Goal: Transaction & Acquisition: Purchase product/service

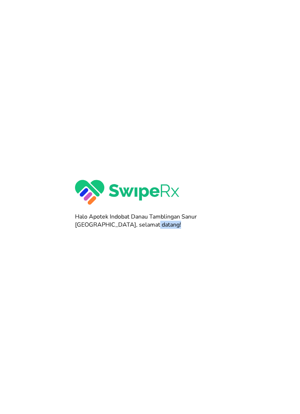
click at [230, 274] on div at bounding box center [150, 207] width 300 height 414
click at [241, 339] on div at bounding box center [150, 207] width 300 height 414
click at [227, 216] on div at bounding box center [150, 207] width 300 height 414
click at [239, 204] on div at bounding box center [150, 207] width 300 height 414
click at [242, 198] on div at bounding box center [150, 207] width 300 height 414
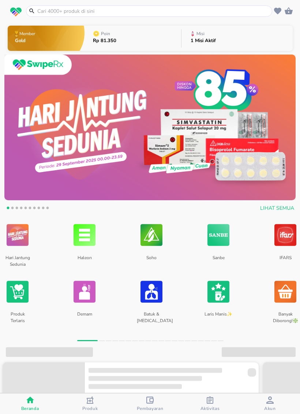
click at [197, 10] on input "text" at bounding box center [154, 11] width 234 height 8
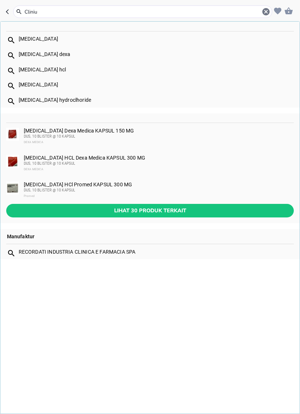
type input "Clinium"
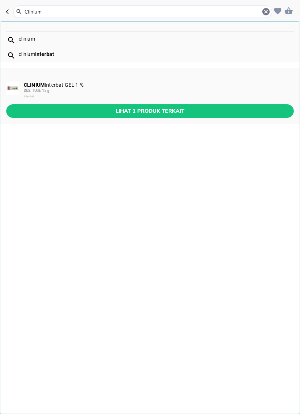
click at [111, 93] on div "DUS, TUBE 15 g" at bounding box center [158, 91] width 269 height 6
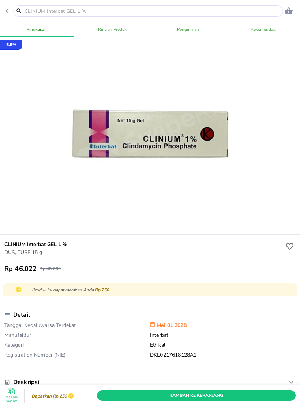
click at [257, 398] on span "Tambah Ke Keranjang" at bounding box center [197, 396] width 188 height 8
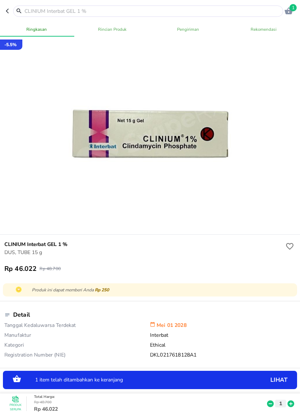
click at [291, 402] on icon at bounding box center [291, 404] width 7 height 7
click at [194, 8] on input "text" at bounding box center [153, 11] width 258 height 8
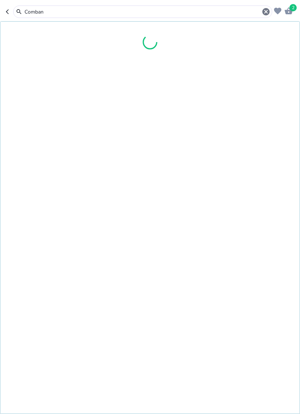
type input "Combant"
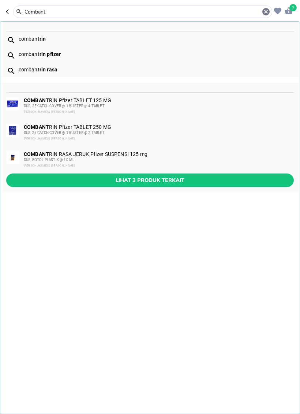
click at [123, 163] on div "[PERSON_NAME] & [PERSON_NAME]" at bounding box center [158, 166] width 269 height 6
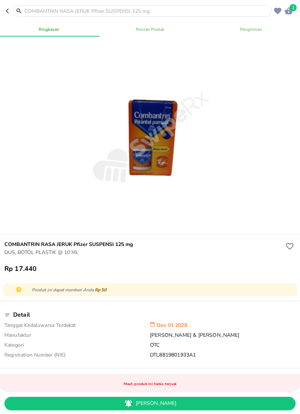
click at [206, 15] on input "text" at bounding box center [147, 11] width 247 height 8
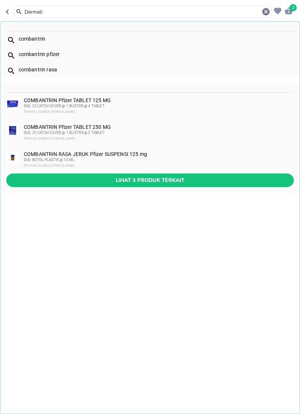
type input "Dermatix"
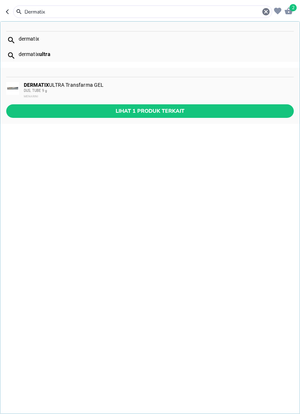
click at [125, 110] on span "Lihat 1 produk terkait" at bounding box center [150, 111] width 276 height 9
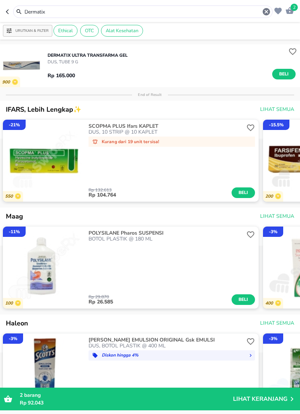
click at [282, 73] on span "Beli" at bounding box center [284, 74] width 12 height 8
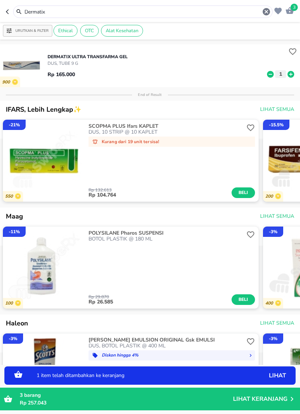
click at [221, 10] on input "Dermatix" at bounding box center [143, 12] width 238 height 8
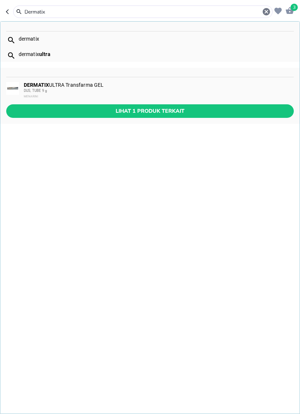
click at [265, 13] on icon "button" at bounding box center [266, 11] width 9 height 9
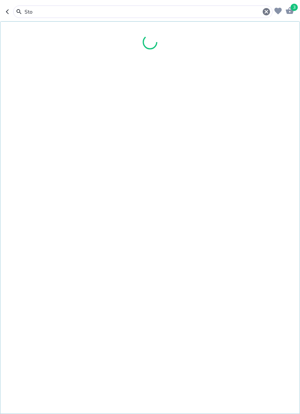
type input "Stop"
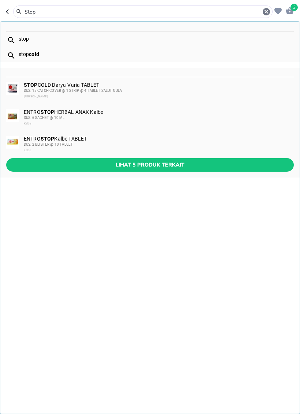
click at [126, 90] on div "DUS, 15 CATCH COVER @ 1 STRIP @ 4 TABLET SALUT GULA" at bounding box center [158, 91] width 269 height 6
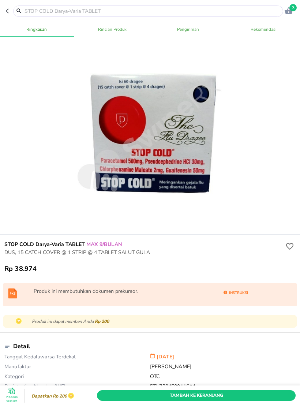
click at [239, 295] on span "Instruksi" at bounding box center [236, 293] width 24 height 7
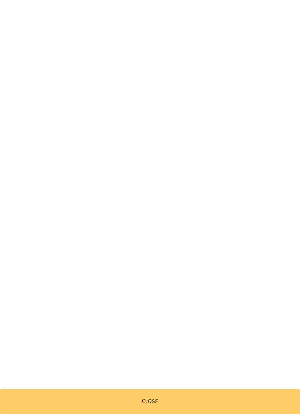
click at [213, 401] on span "Close" at bounding box center [150, 401] width 300 height 9
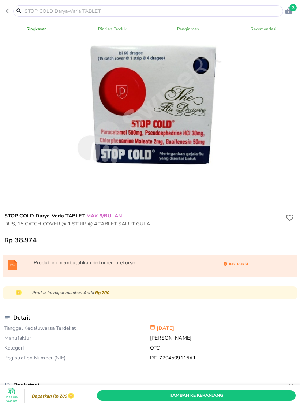
scroll to position [29, 0]
click at [242, 11] on input "text" at bounding box center [153, 11] width 258 height 8
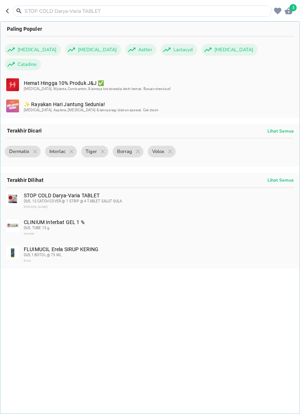
click at [210, 5] on div at bounding box center [142, 10] width 259 height 11
click at [257, 8] on input "text" at bounding box center [147, 11] width 247 height 8
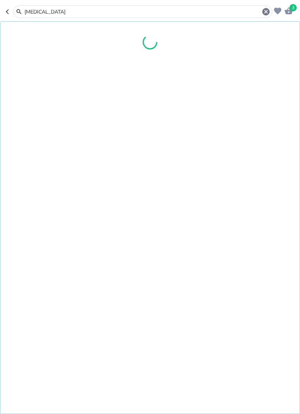
type input "[MEDICAL_DATA] m"
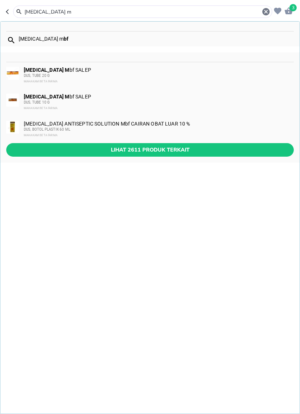
click at [113, 153] on span "Lihat 2611 produk terkait" at bounding box center [150, 149] width 276 height 9
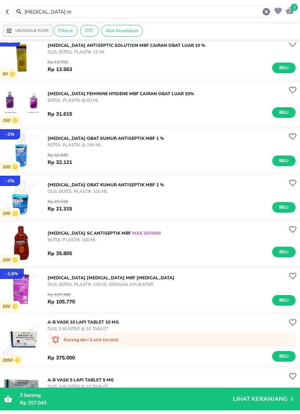
scroll to position [241, 0]
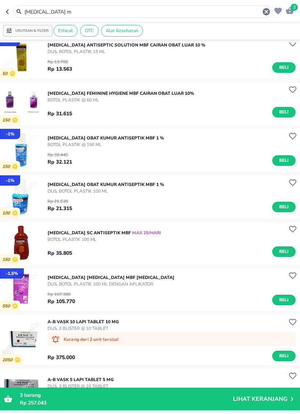
click at [284, 206] on span "Beli" at bounding box center [284, 207] width 12 height 8
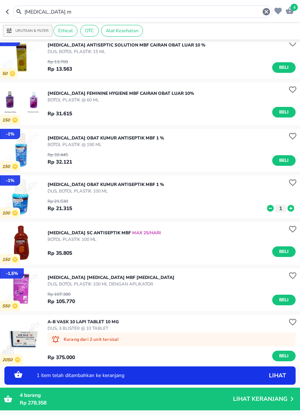
click at [290, 206] on icon at bounding box center [291, 208] width 7 height 7
click at [181, 15] on input "[MEDICAL_DATA] m" at bounding box center [143, 12] width 238 height 8
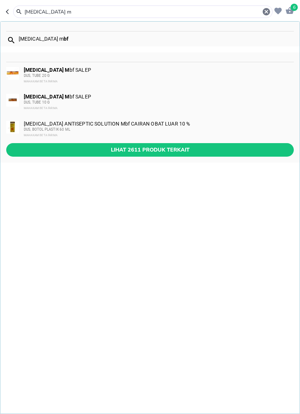
click at [266, 9] on icon "button" at bounding box center [266, 11] width 7 height 7
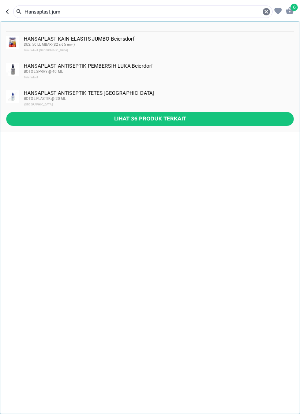
type input "Hansaplast jum"
click at [120, 118] on span "Lihat 36 produk terkait" at bounding box center [150, 118] width 276 height 9
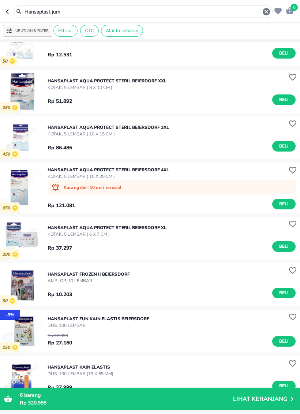
scroll to position [206, 0]
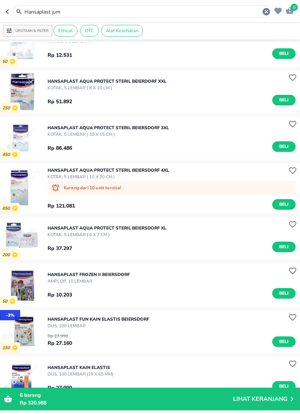
click at [286, 101] on span "Beli" at bounding box center [284, 100] width 12 height 8
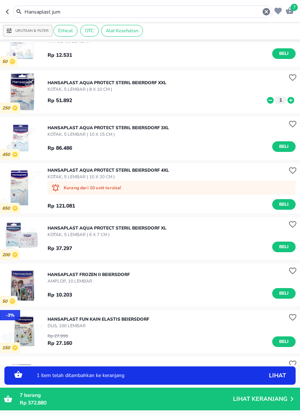
click at [295, 100] on icon at bounding box center [291, 100] width 10 height 8
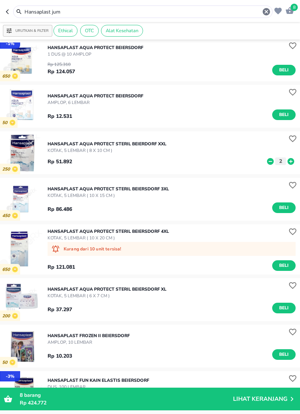
scroll to position [149, 0]
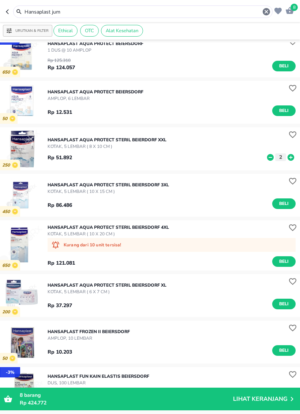
click at [214, 6] on div "Hansaplast jum" at bounding box center [143, 11] width 260 height 12
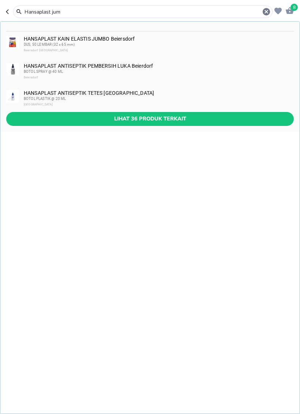
click at [273, 10] on div "button" at bounding box center [278, 10] width 11 height 11
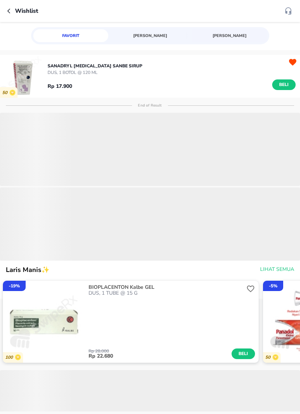
click at [18, 10] on p "Wishlist" at bounding box center [26, 11] width 23 height 9
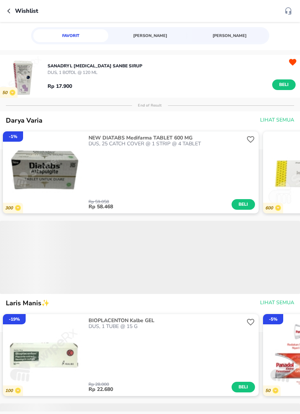
click at [14, 8] on button "button" at bounding box center [11, 11] width 8 height 9
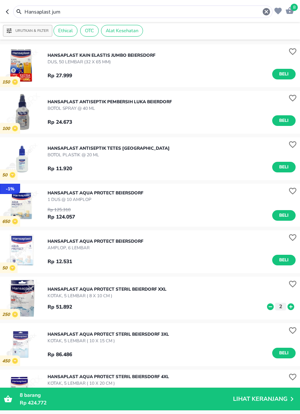
click at [96, 12] on input "Hansaplast jum" at bounding box center [143, 12] width 238 height 8
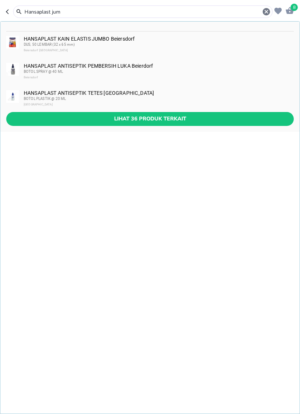
click at [96, 11] on input "Hansaplast jum" at bounding box center [143, 12] width 238 height 8
click at [107, 12] on input "Hansaplast jum" at bounding box center [143, 12] width 238 height 8
click at [126, 10] on input "Hansaplast jum" at bounding box center [143, 12] width 238 height 8
click at [123, 10] on input "Hansaplast jum" at bounding box center [143, 12] width 238 height 8
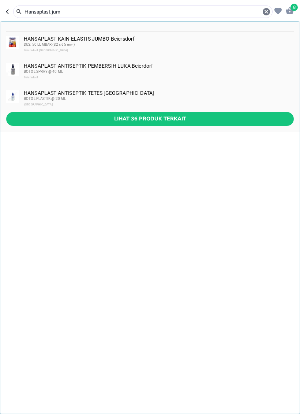
click at [123, 9] on input "Hansaplast jum" at bounding box center [143, 12] width 238 height 8
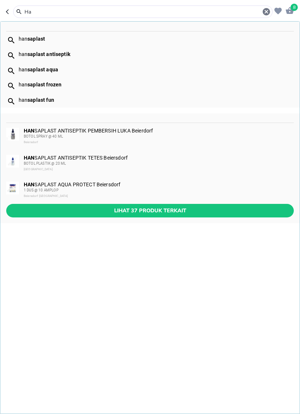
type input "H"
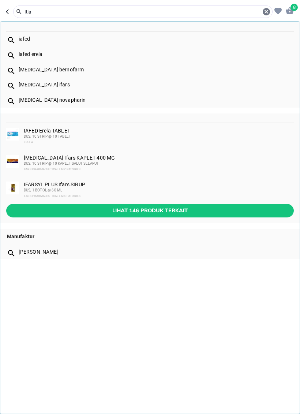
type input "Iliad"
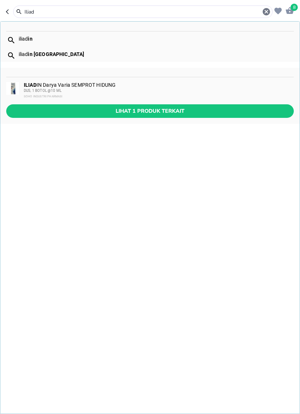
click at [121, 88] on div "DUS, 1 BOTOL @10 ML" at bounding box center [158, 91] width 269 height 6
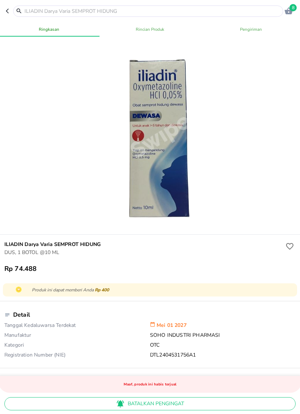
click at [185, 399] on span "Batalkan pengingat" at bounding box center [150, 403] width 280 height 9
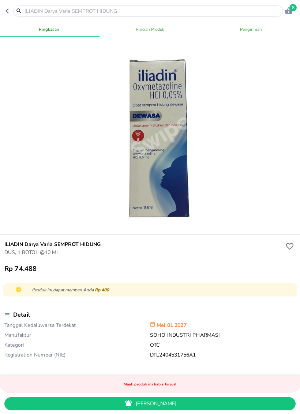
click at [184, 406] on span "[PERSON_NAME]" at bounding box center [150, 403] width 280 height 9
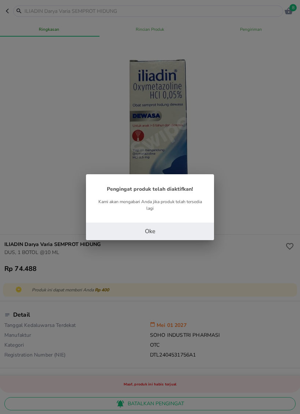
click at [191, 230] on button "Oke" at bounding box center [150, 232] width 128 height 18
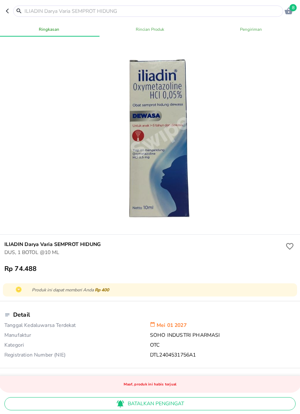
click at [224, 8] on input "text" at bounding box center [153, 11] width 258 height 8
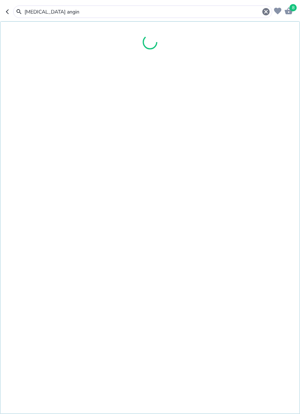
type input "[MEDICAL_DATA] angin f"
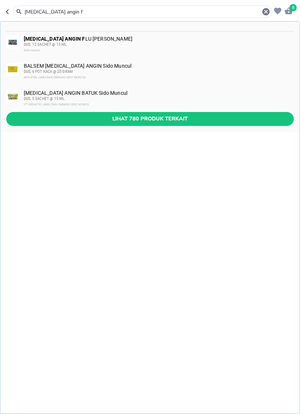
click at [125, 34] on div "[MEDICAL_DATA] ANGIN F LU Sido Muncul DUS, 12 SACHET @ 15 ML Sidomuncul" at bounding box center [149, 44] width 299 height 27
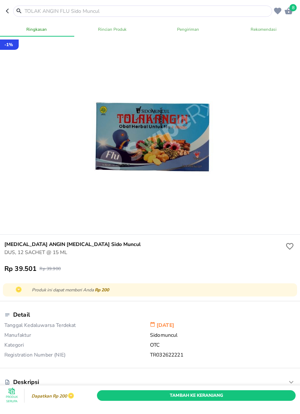
click at [262, 397] on span "Tambah Ke Keranjang" at bounding box center [197, 396] width 188 height 8
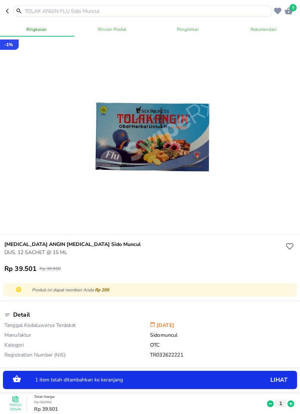
click at [295, 402] on icon at bounding box center [291, 404] width 10 height 8
click at [296, 402] on div "Produk Serupa Total Harga : Rp 79.800 Rp 79.002 2" at bounding box center [151, 404] width 299 height 21
click at [291, 405] on icon at bounding box center [291, 404] width 10 height 8
click at [289, 403] on icon at bounding box center [291, 404] width 7 height 7
click at [288, 402] on icon at bounding box center [291, 404] width 7 height 7
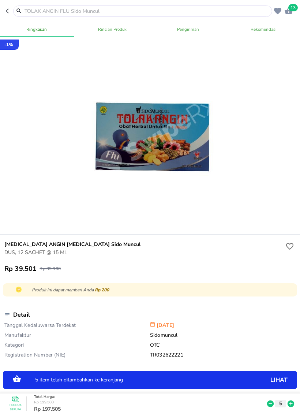
click at [289, 405] on icon at bounding box center [291, 404] width 7 height 7
click at [290, 403] on icon at bounding box center [291, 404] width 7 height 7
click at [288, 403] on icon at bounding box center [291, 404] width 7 height 7
click at [289, 403] on icon at bounding box center [291, 404] width 7 height 7
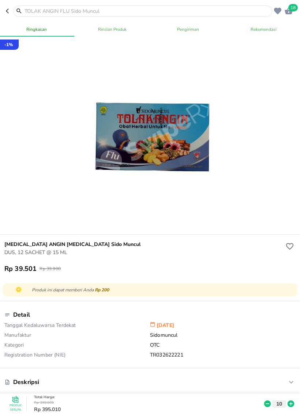
click at [290, 405] on icon at bounding box center [291, 404] width 7 height 7
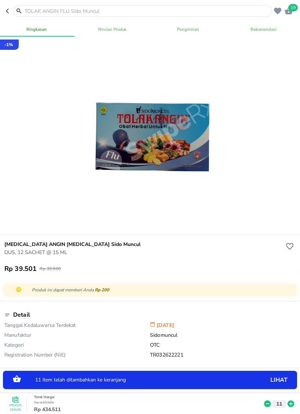
click at [290, 405] on icon at bounding box center [291, 404] width 7 height 7
click at [289, 403] on icon at bounding box center [291, 404] width 7 height 7
click at [291, 403] on icon at bounding box center [291, 404] width 10 height 8
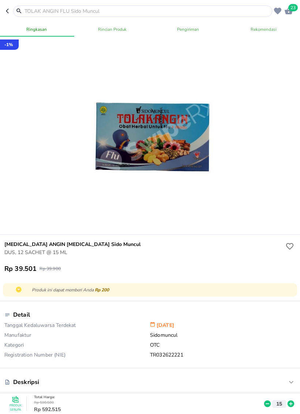
click at [175, 14] on input "text" at bounding box center [147, 11] width 247 height 8
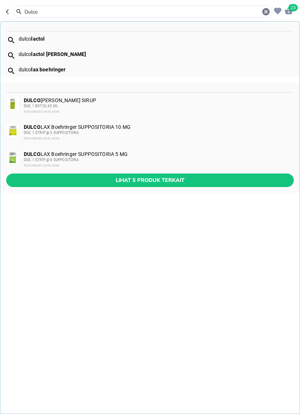
type input "Dulcol"
click at [124, 181] on span "Lihat 5 produk terkait" at bounding box center [150, 180] width 276 height 9
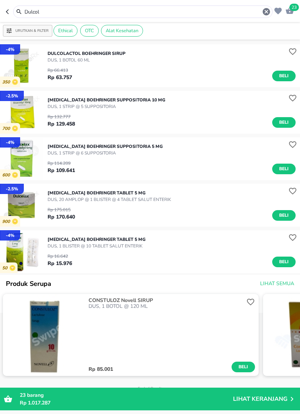
click at [283, 258] on span "Beli" at bounding box center [284, 262] width 12 height 8
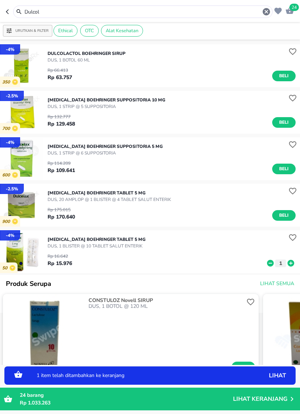
click at [291, 261] on icon at bounding box center [291, 263] width 7 height 7
click at [290, 262] on icon at bounding box center [291, 263] width 7 height 7
click at [195, 12] on input "Dulcol" at bounding box center [143, 12] width 238 height 8
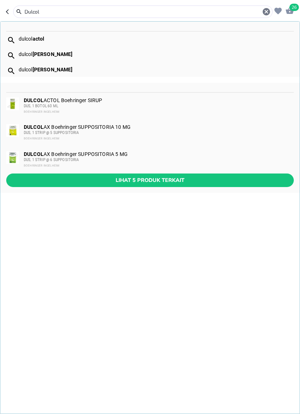
click at [266, 10] on icon "button" at bounding box center [266, 11] width 7 height 7
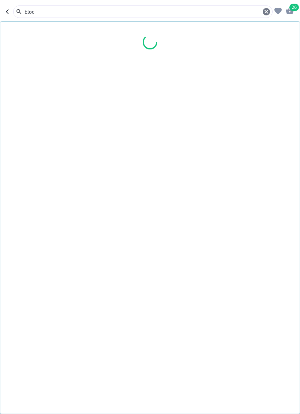
type input "Eloco"
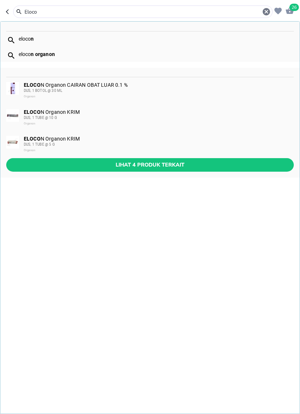
click at [115, 114] on div "ELOCO N Organon KRIM DUS, 1 TUBE @ 10 G Organon" at bounding box center [158, 118] width 269 height 18
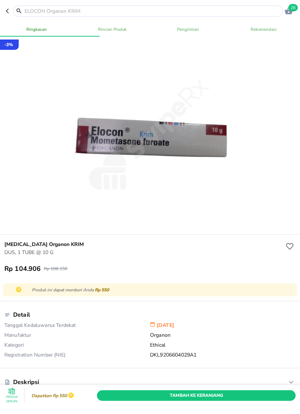
click at [253, 394] on span "Tambah Ke Keranjang" at bounding box center [197, 396] width 188 height 8
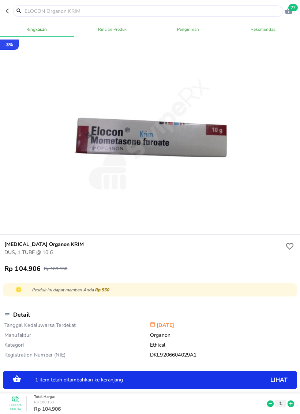
click at [290, 400] on icon at bounding box center [291, 404] width 10 height 8
click at [239, 10] on input "text" at bounding box center [153, 11] width 258 height 8
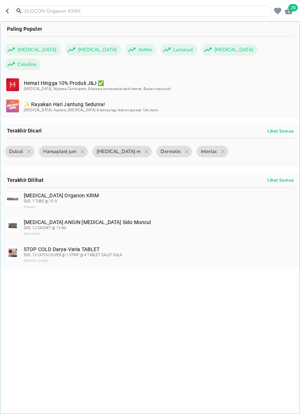
click at [222, 12] on input "text" at bounding box center [147, 11] width 247 height 8
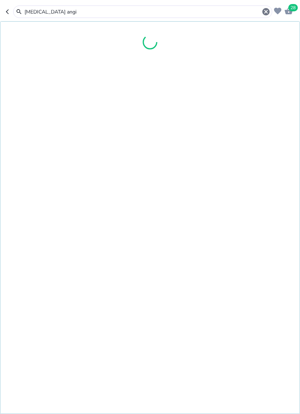
type input "[MEDICAL_DATA] angin"
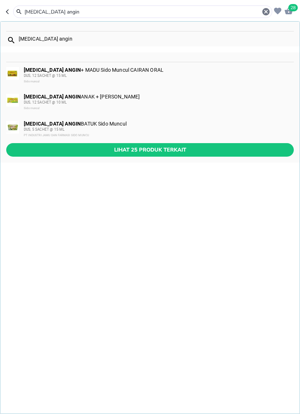
click at [124, 150] on span "Lihat 25 produk terkait" at bounding box center [150, 149] width 276 height 9
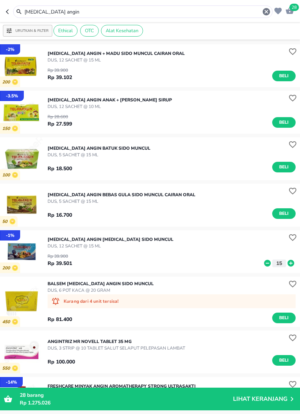
click at [283, 76] on span "Beli" at bounding box center [284, 76] width 12 height 8
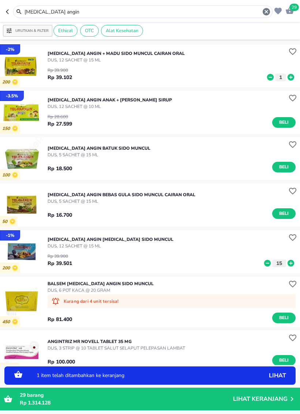
click at [293, 77] on icon at bounding box center [291, 77] width 7 height 7
click at [294, 77] on icon at bounding box center [291, 77] width 7 height 7
click at [294, 76] on icon at bounding box center [291, 77] width 7 height 7
click at [292, 77] on icon at bounding box center [291, 77] width 10 height 8
click at [292, 77] on icon at bounding box center [291, 77] width 7 height 7
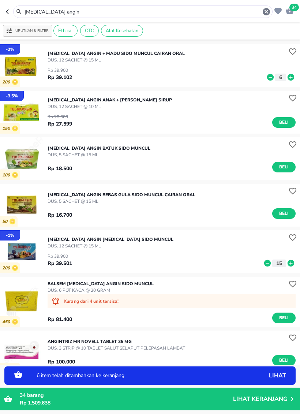
click at [291, 77] on icon at bounding box center [291, 77] width 7 height 7
click at [292, 76] on icon at bounding box center [291, 77] width 7 height 7
click at [291, 75] on icon at bounding box center [291, 77] width 7 height 7
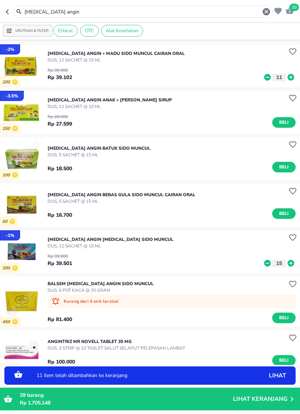
click at [293, 77] on icon at bounding box center [291, 77] width 7 height 7
click at [292, 77] on icon at bounding box center [291, 77] width 7 height 7
click at [291, 78] on icon at bounding box center [291, 77] width 7 height 7
click at [291, 77] on icon at bounding box center [291, 77] width 7 height 7
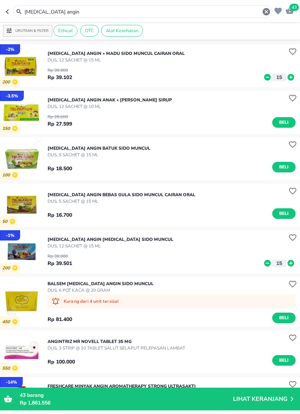
click at [233, 13] on input "[MEDICAL_DATA] angin" at bounding box center [143, 12] width 238 height 8
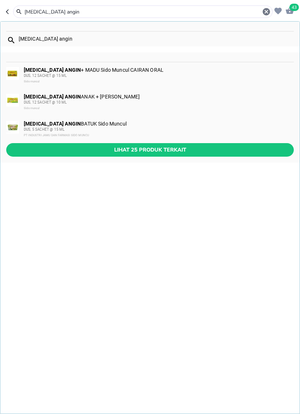
click at [264, 13] on icon "button" at bounding box center [266, 11] width 7 height 7
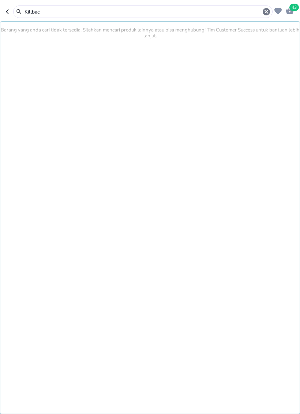
type input "Killbac"
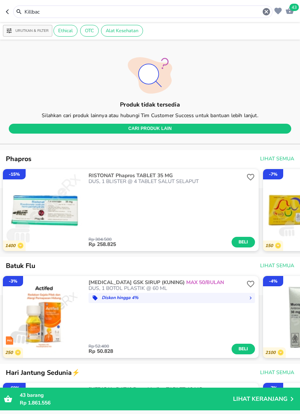
click at [266, 11] on icon "button" at bounding box center [266, 11] width 9 height 9
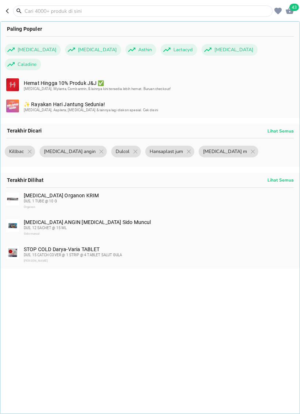
click at [189, 12] on input "text" at bounding box center [147, 11] width 247 height 8
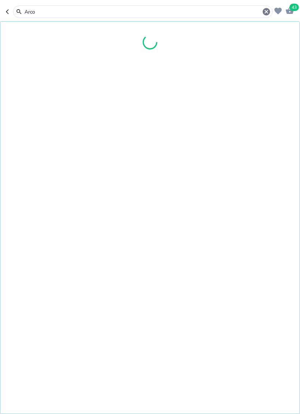
type input "Arcox"
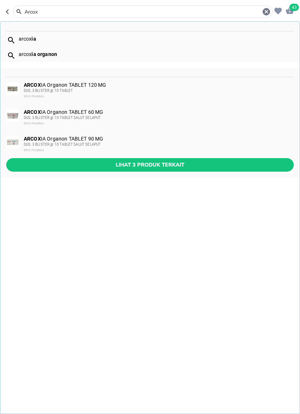
click at [123, 89] on div "DUS, 3 BLISTER @ 10 TABLET" at bounding box center [158, 91] width 269 height 6
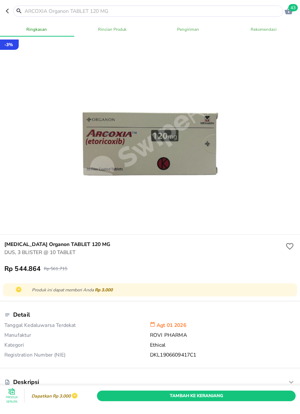
click at [246, 396] on span "Tambah Ke Keranjang" at bounding box center [197, 396] width 188 height 8
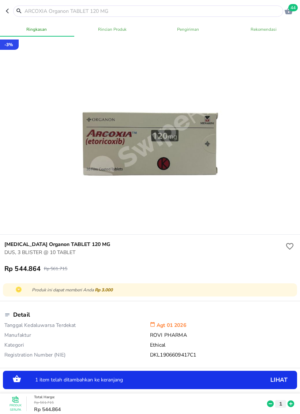
click at [291, 400] on icon at bounding box center [291, 404] width 10 height 8
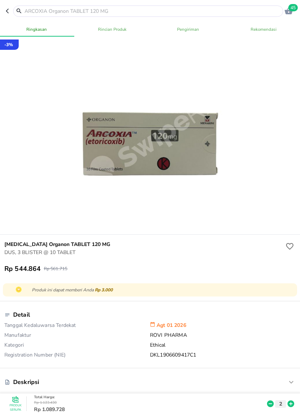
click at [243, 9] on input "text" at bounding box center [153, 11] width 258 height 8
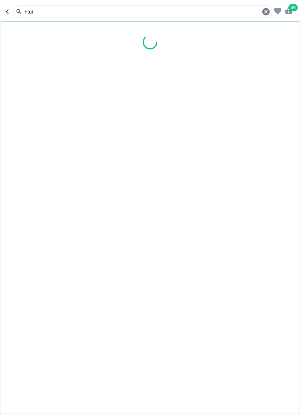
type input "Fluim"
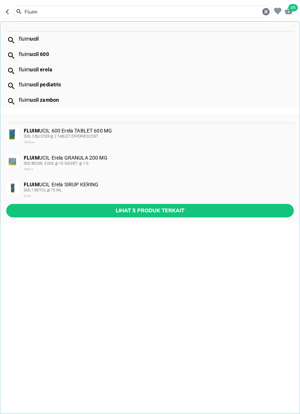
click at [129, 132] on div "FLUIM UCIL 600 Erela TABLET 600 MG DUS, 5 BLISTER @ 2 TABLET EFFERVESCENT Zambon" at bounding box center [158, 137] width 269 height 18
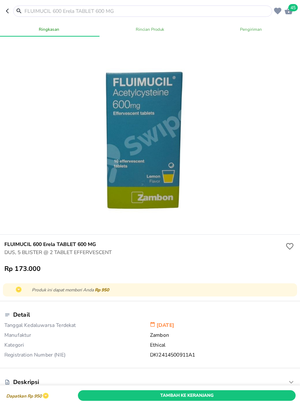
click at [261, 394] on span "Tambah Ke Keranjang" at bounding box center [186, 396] width 207 height 8
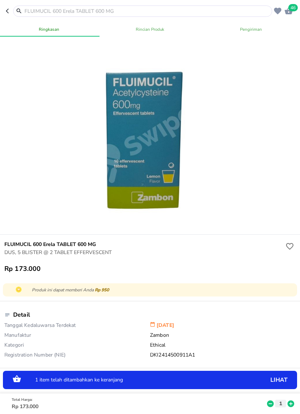
click at [293, 402] on icon at bounding box center [291, 404] width 7 height 7
click at [295, 403] on icon at bounding box center [291, 404] width 10 height 8
click at [293, 404] on icon at bounding box center [291, 404] width 10 height 8
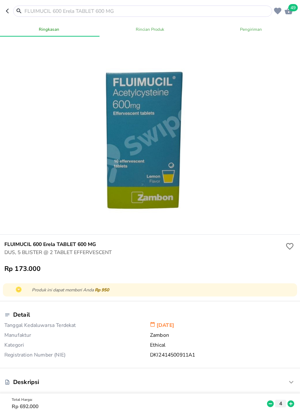
click at [238, 8] on input "text" at bounding box center [147, 11] width 247 height 8
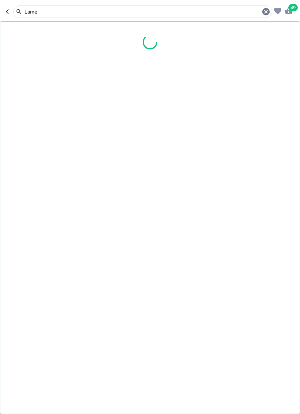
type input "Lames"
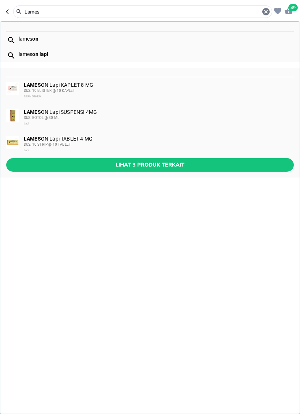
click at [128, 84] on div "LAMES ON Lapi KAPLET 8 MG DUS, 10 BLISTER @ [GEOGRAPHIC_DATA]" at bounding box center [158, 91] width 269 height 18
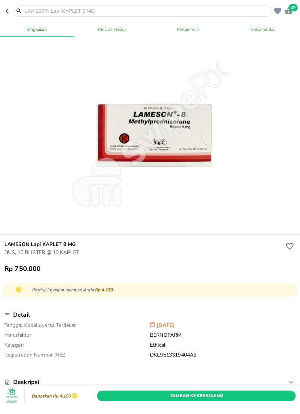
click at [248, 392] on span "Tambah Ke Keranjang" at bounding box center [197, 396] width 188 height 8
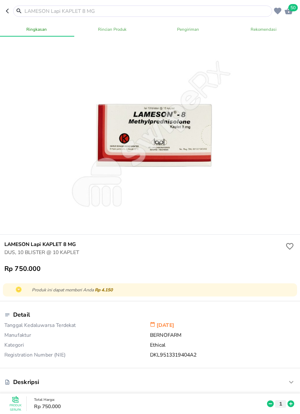
click at [209, 12] on input "text" at bounding box center [147, 11] width 247 height 8
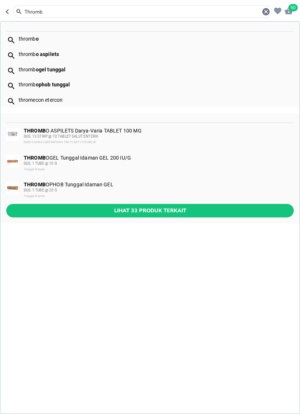
type input "Thromb"
click at [125, 190] on div "DUS, 1 TUBE @ 20 G" at bounding box center [158, 190] width 269 height 6
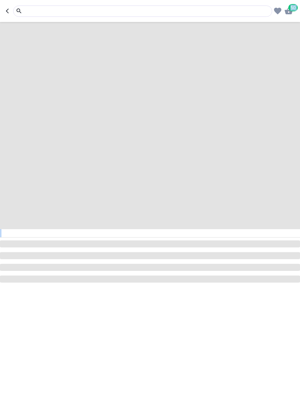
click at [189, 290] on div "50" at bounding box center [150, 207] width 300 height 414
click at [7, 13] on icon "button" at bounding box center [9, 11] width 6 height 6
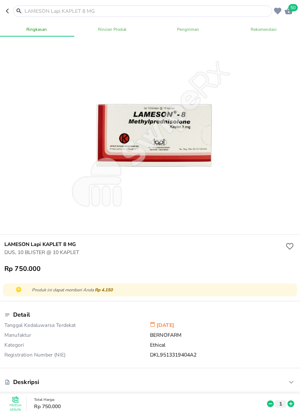
click at [15, 7] on div at bounding box center [143, 11] width 256 height 8
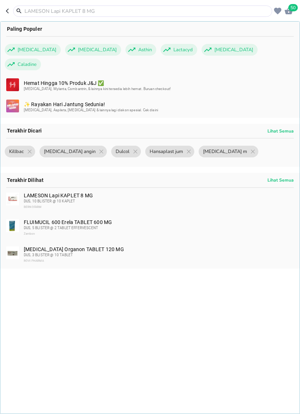
click at [14, 6] on div at bounding box center [139, 10] width 267 height 11
click at [10, 4] on header "50 Paling Populer [MEDICAL_DATA] [MEDICAL_DATA] Asthin Lactacyd [MEDICAL_DATA] …" at bounding box center [150, 11] width 300 height 22
click at [7, 10] on icon "button" at bounding box center [9, 11] width 6 height 6
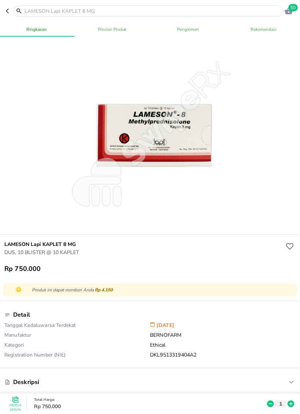
click at [7, 10] on icon "button" at bounding box center [9, 11] width 6 height 6
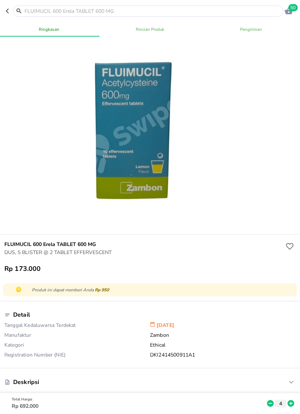
click at [8, 9] on icon "button" at bounding box center [9, 11] width 6 height 6
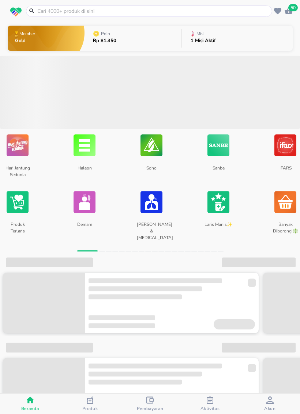
click at [168, 12] on input "text" at bounding box center [154, 11] width 234 height 8
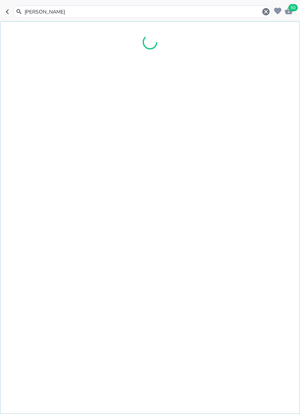
type input "Thromb"
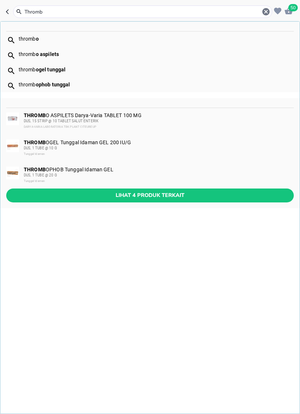
click at [119, 178] on div "Tunggal Idaman" at bounding box center [158, 181] width 269 height 6
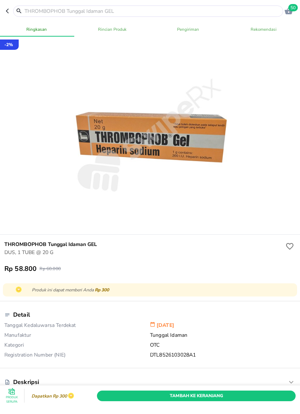
click at [245, 398] on span "Tambah Ke Keranjang" at bounding box center [197, 396] width 188 height 8
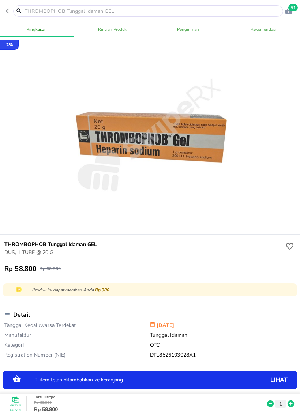
click at [293, 402] on icon at bounding box center [291, 404] width 7 height 7
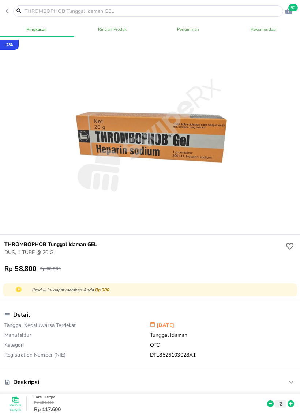
click at [159, 10] on input "text" at bounding box center [153, 11] width 258 height 8
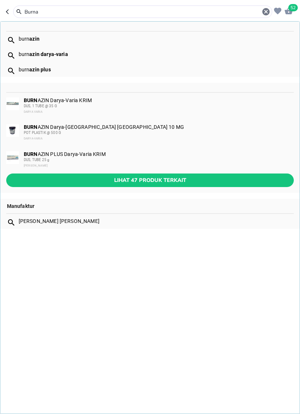
type input "Burnaz"
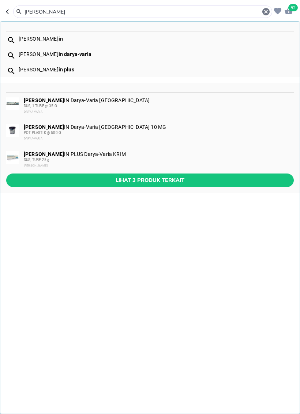
click at [94, 180] on span "Lihat 3 produk terkait" at bounding box center [150, 180] width 276 height 9
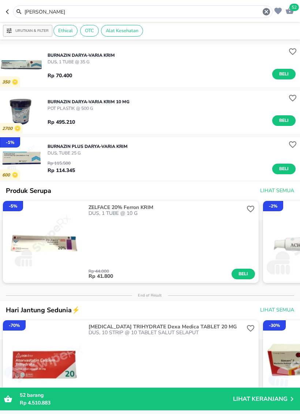
click at [289, 165] on button "Beli" at bounding box center [283, 169] width 23 height 11
click at [166, 12] on input "Burnaz" at bounding box center [143, 12] width 238 height 8
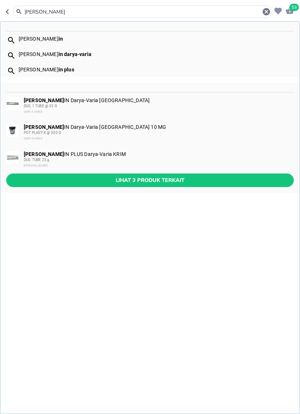
click at [271, 11] on icon "button" at bounding box center [266, 11] width 9 height 9
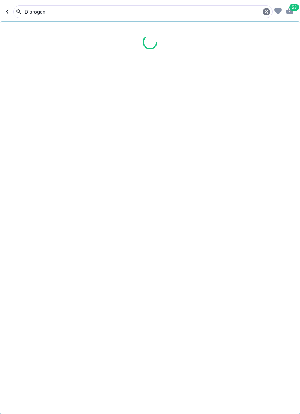
type input "Diprogent"
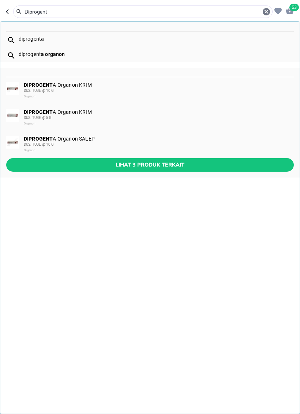
click at [81, 89] on div "DUS, TUBE @ 10 G" at bounding box center [158, 91] width 269 height 6
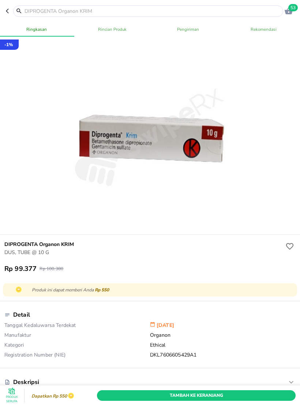
click at [236, 394] on span "Tambah Ke Keranjang" at bounding box center [197, 396] width 188 height 8
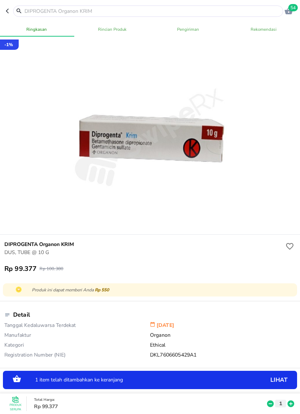
click at [290, 405] on icon at bounding box center [291, 404] width 7 height 7
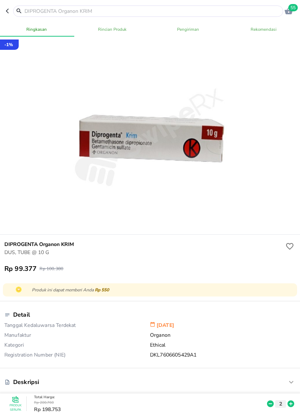
click at [210, 11] on input "text" at bounding box center [153, 11] width 258 height 8
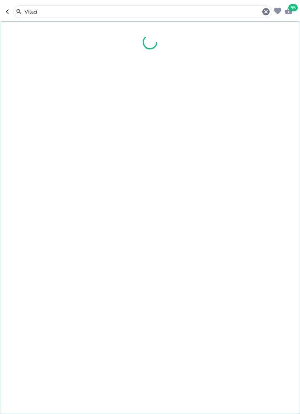
type input "Vitacid"
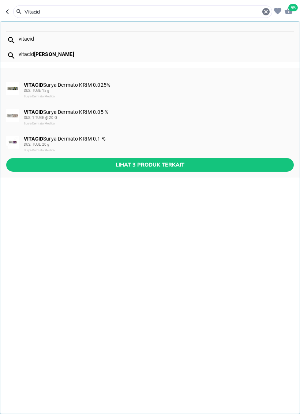
click at [120, 88] on div "DUS, TUBE 15 g" at bounding box center [158, 91] width 269 height 6
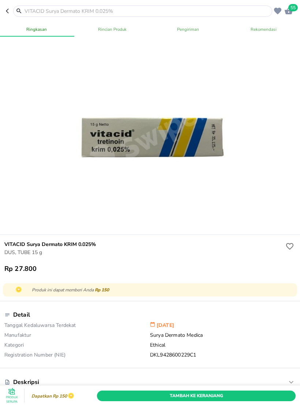
click at [247, 393] on span "Tambah Ke Keranjang" at bounding box center [197, 396] width 188 height 8
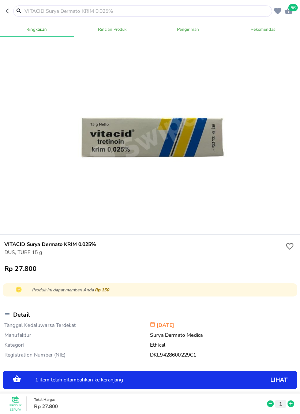
click at [288, 401] on icon at bounding box center [291, 404] width 10 height 8
click at [292, 400] on icon at bounding box center [291, 404] width 10 height 8
click at [291, 400] on icon at bounding box center [291, 404] width 10 height 8
click at [290, 401] on icon at bounding box center [291, 404] width 7 height 7
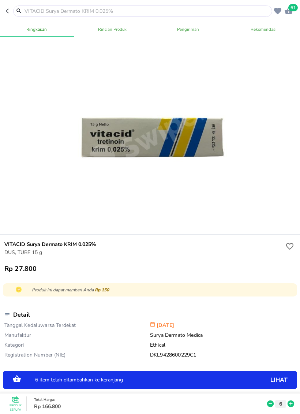
click at [291, 400] on icon at bounding box center [291, 404] width 10 height 8
click at [289, 403] on icon at bounding box center [291, 404] width 7 height 7
click at [291, 402] on icon at bounding box center [291, 404] width 10 height 8
click at [290, 402] on icon at bounding box center [291, 404] width 7 height 7
click at [291, 403] on icon at bounding box center [291, 404] width 10 height 8
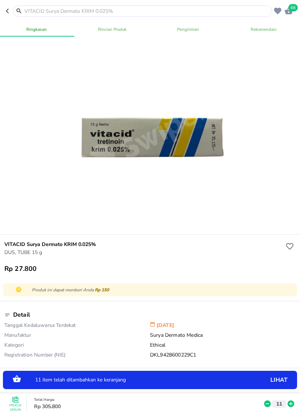
click at [289, 403] on icon at bounding box center [291, 404] width 7 height 7
click at [291, 402] on icon at bounding box center [291, 404] width 7 height 7
click at [291, 403] on icon at bounding box center [291, 404] width 10 height 8
click at [293, 404] on icon at bounding box center [291, 404] width 7 height 7
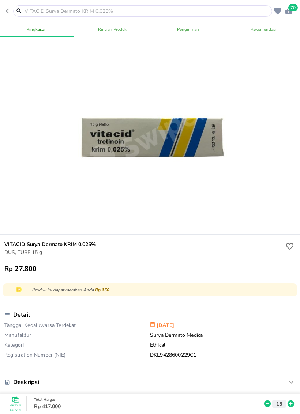
click at [206, 15] on input "text" at bounding box center [147, 11] width 247 height 8
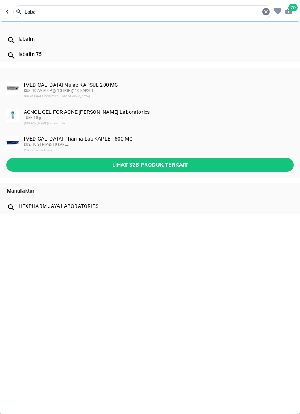
type input "Labal"
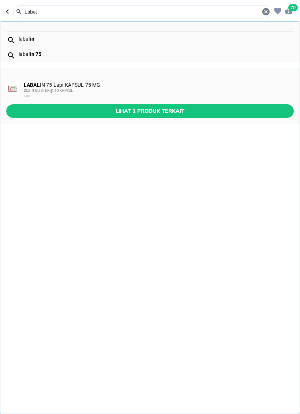
click at [120, 89] on div "DUS, 3 BLISTER @ 10 KAPSUL" at bounding box center [158, 91] width 269 height 6
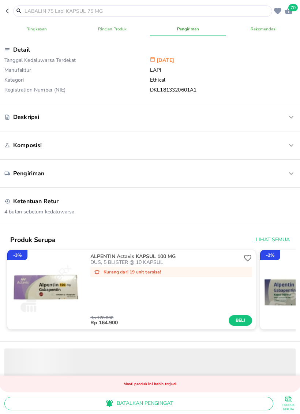
scroll to position [289, 0]
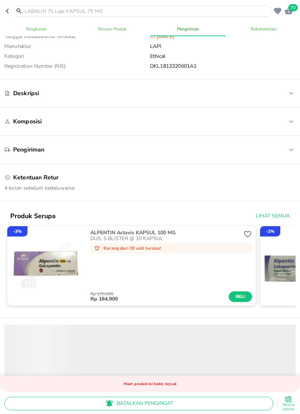
click at [290, 7] on span "70" at bounding box center [293, 7] width 10 height 7
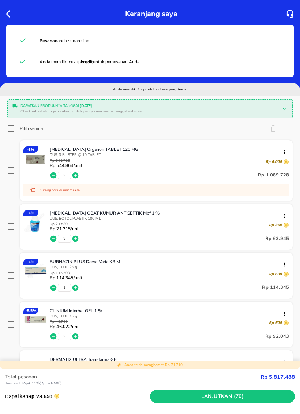
click at [16, 127] on label "Pilih semua" at bounding box center [25, 128] width 36 height 7
click at [15, 127] on input "Pilih semua" at bounding box center [10, 128] width 7 height 7
checkbox input "true"
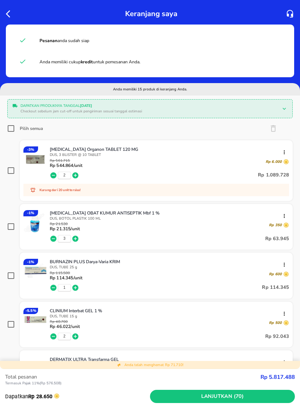
checkbox input "true"
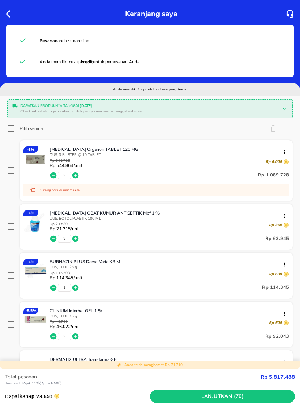
checkbox input "true"
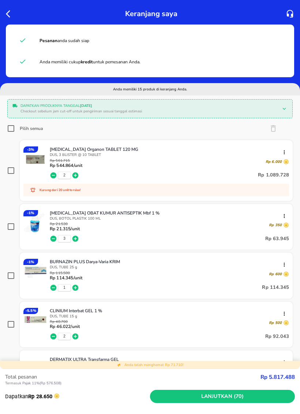
checkbox input "true"
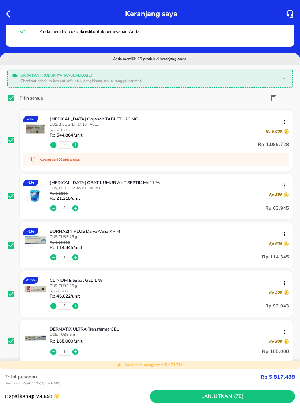
scroll to position [30, 0]
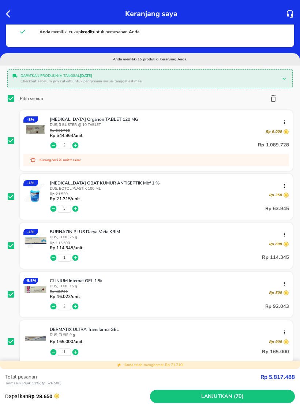
click at [79, 125] on p "DUS, 3 BLISTER @ 10 TABLET" at bounding box center [169, 124] width 239 height 5
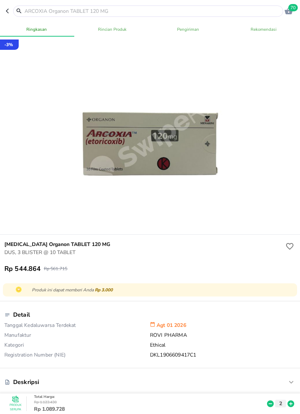
click at [11, 7] on button "button" at bounding box center [9, 10] width 7 height 11
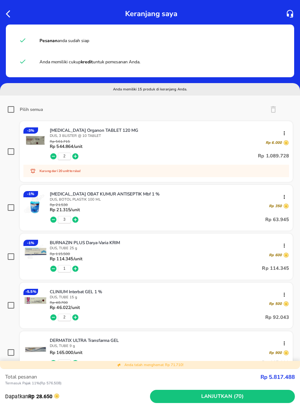
click at [73, 154] on icon "button" at bounding box center [75, 156] width 7 height 7
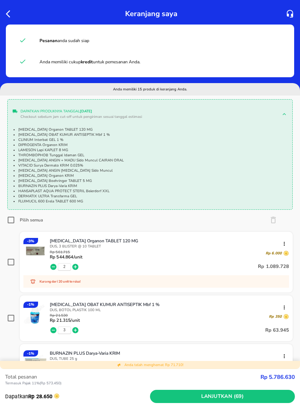
scroll to position [23, 0]
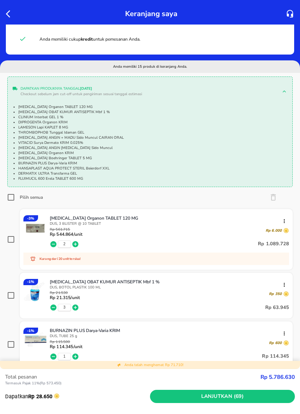
click at [11, 16] on icon "button" at bounding box center [10, 14] width 9 height 9
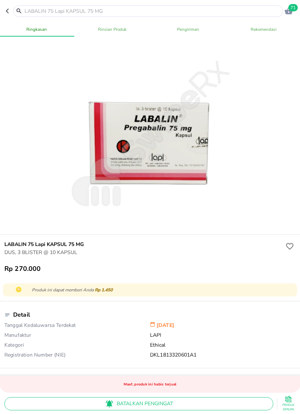
click at [207, 14] on input "text" at bounding box center [153, 11] width 258 height 8
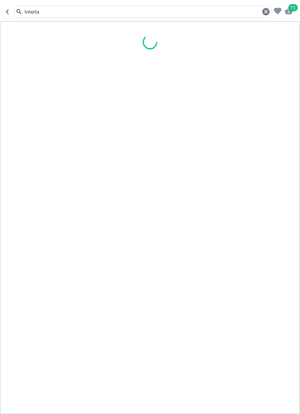
type input "Interlac"
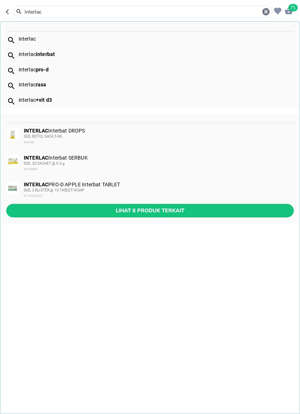
click at [107, 211] on span "Lihat 6 produk terkait" at bounding box center [150, 210] width 276 height 9
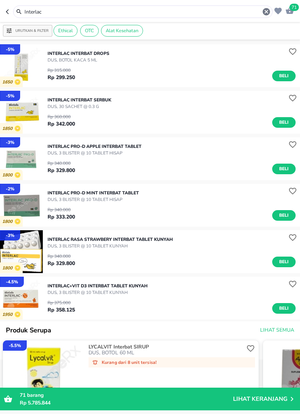
click at [284, 257] on button "Beli" at bounding box center [283, 262] width 23 height 11
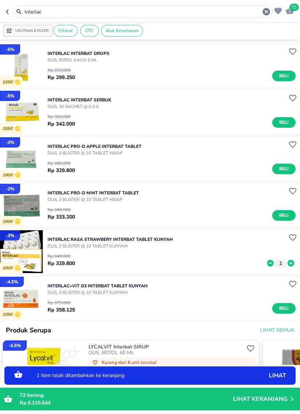
click at [273, 399] on p "Lihat Keranjang" at bounding box center [260, 399] width 55 height 0
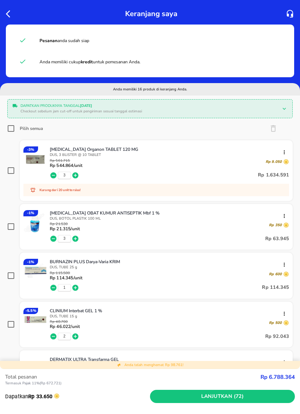
click at [13, 129] on input "Pilih semua" at bounding box center [10, 128] width 7 height 7
checkbox input "true"
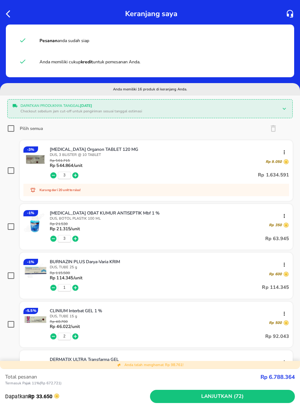
checkbox input "true"
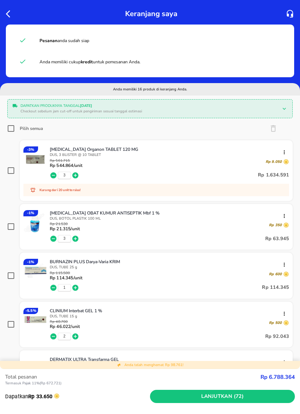
checkbox input "true"
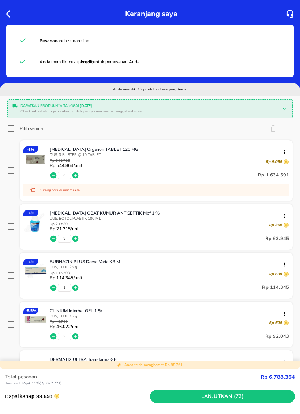
checkbox input "true"
click at [209, 108] on p "Dapatkan produknya tanggal 30 Sep 2025" at bounding box center [149, 105] width 256 height 5
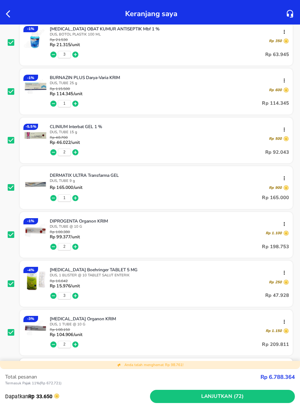
scroll to position [280, 0]
click at [237, 396] on span "Lanjutkan (72)" at bounding box center [222, 396] width 139 height 9
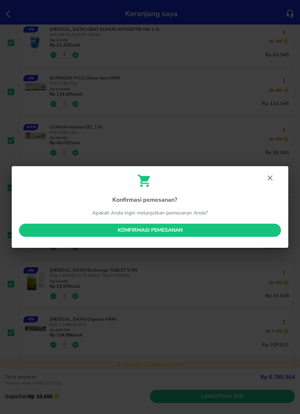
click at [191, 229] on span "Konfirmasi pemesanan" at bounding box center [150, 230] width 250 height 9
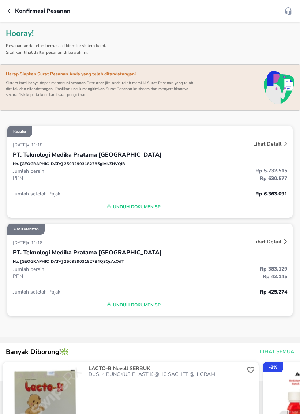
click at [259, 248] on div "Lihat Detail" at bounding box center [232, 242] width 115 height 11
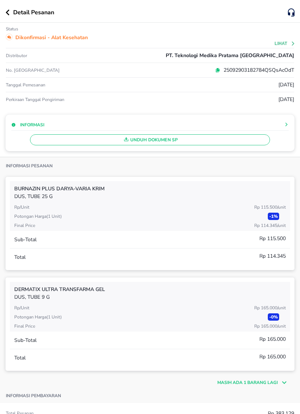
click at [10, 7] on div "Detail Pesanan" at bounding box center [150, 11] width 300 height 23
click at [12, 12] on button "button" at bounding box center [9, 13] width 8 height 6
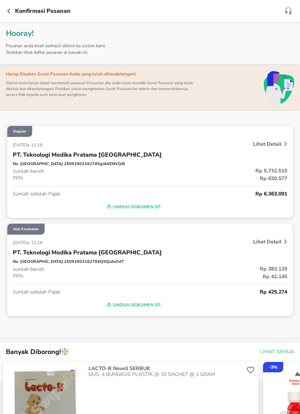
click at [10, 7] on button "button" at bounding box center [11, 11] width 8 height 9
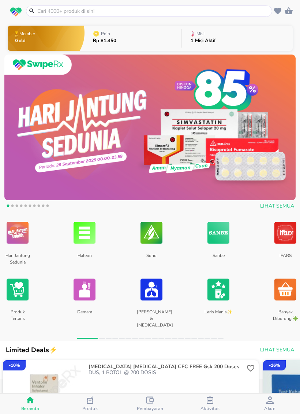
click at [266, 39] on button "Misi 1 Misi Aktif" at bounding box center [237, 38] width 111 height 29
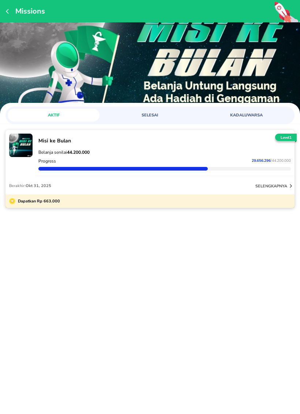
click at [268, 183] on p "selengkapnya" at bounding box center [272, 185] width 32 height 5
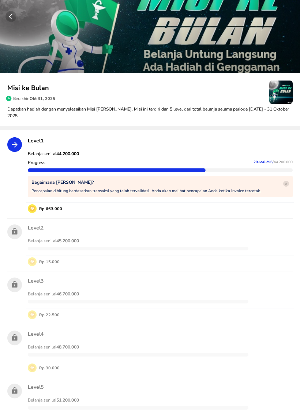
click at [13, 12] on circle "button" at bounding box center [10, 16] width 11 height 11
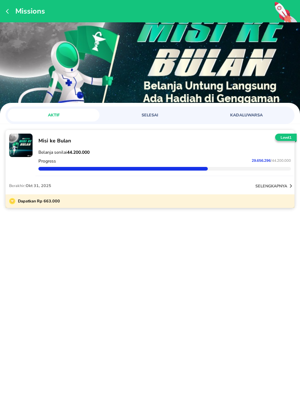
click at [11, 9] on icon "button" at bounding box center [9, 11] width 6 height 6
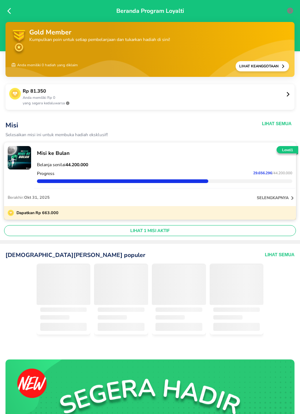
click at [11, 11] on icon at bounding box center [10, 10] width 7 height 7
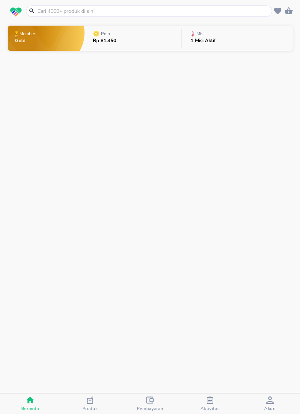
click at [97, 14] on input "text" at bounding box center [154, 11] width 234 height 8
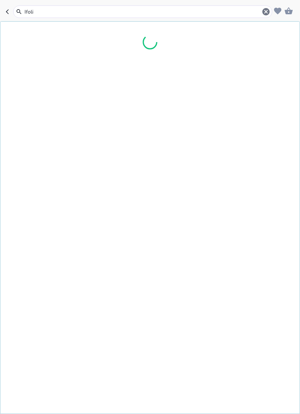
type input "Ifolic"
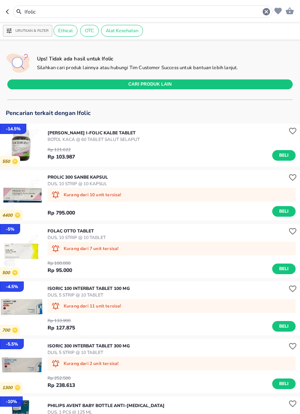
click at [280, 157] on span "Beli" at bounding box center [284, 156] width 12 height 8
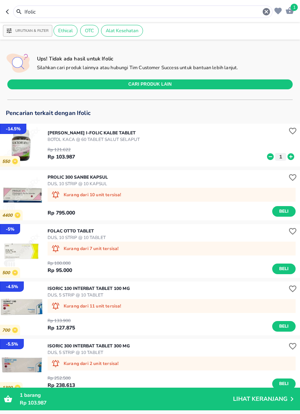
click at [170, 14] on input "Ifolic" at bounding box center [143, 12] width 238 height 8
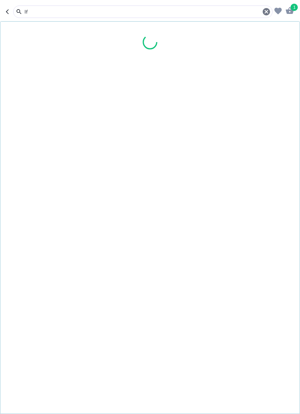
type input "I"
type input "Cal"
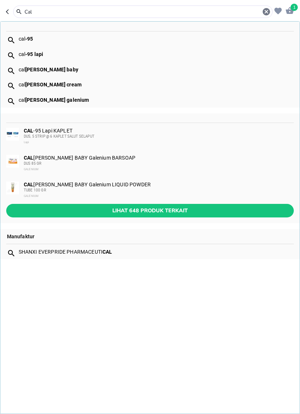
click at [62, 131] on div "CAL -95 Lapi KAPLET DUS, 5 STRIP @ 6 KAPLET SALUT SELAPUT Lapi" at bounding box center [158, 137] width 269 height 18
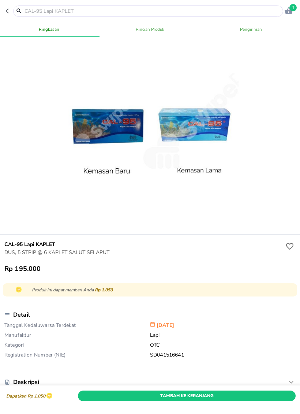
click at [231, 387] on span "Tambah Ke Keranjang" at bounding box center [186, 396] width 207 height 8
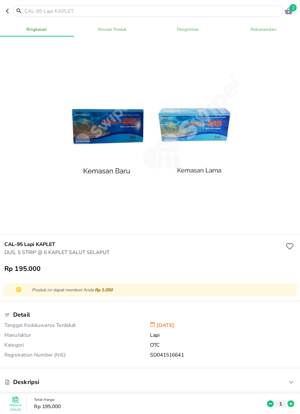
click at [291, 9] on span "2" at bounding box center [293, 7] width 7 height 7
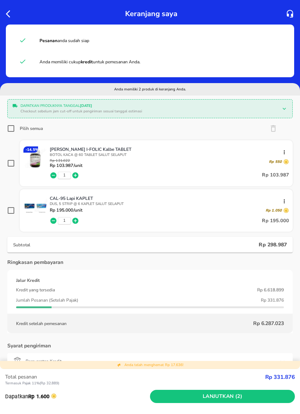
click at [14, 129] on input "Pilih semua" at bounding box center [10, 128] width 7 height 7
checkbox input "true"
click at [230, 387] on span "Lanjutkan (2)" at bounding box center [222, 396] width 139 height 9
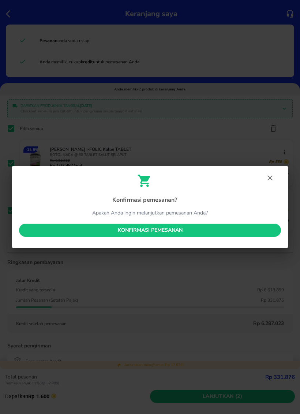
click at [246, 230] on span "Konfirmasi pemesanan" at bounding box center [150, 230] width 250 height 9
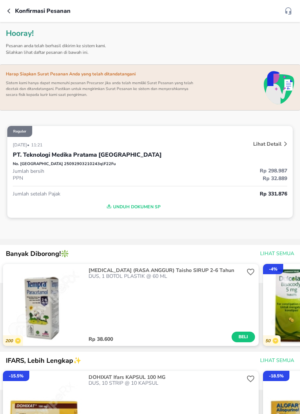
click at [136, 210] on span "Unduh Dokumen SP" at bounding box center [133, 207] width 234 height 10
click at [146, 207] on span "Unduh Dokumen SP" at bounding box center [133, 207] width 234 height 10
click at [144, 208] on span "Unduh Dokumen SP" at bounding box center [133, 207] width 234 height 10
click at [130, 205] on span "Unduh Dokumen SP" at bounding box center [133, 207] width 234 height 10
click at [113, 205] on div "Unduh Dokumen SP" at bounding box center [150, 205] width 275 height 15
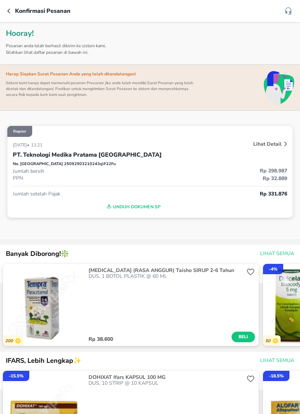
click at [114, 205] on span "Unduh Dokumen SP" at bounding box center [133, 207] width 234 height 10
click at [114, 205] on div "Unduh Dokumen SP" at bounding box center [150, 205] width 275 height 15
click at [114, 209] on div "Unduh Dokumen SP" at bounding box center [150, 205] width 275 height 15
click at [114, 208] on div "Unduh Dokumen SP" at bounding box center [150, 205] width 275 height 15
click at [121, 209] on span "Unduh Dokumen SP" at bounding box center [133, 207] width 234 height 10
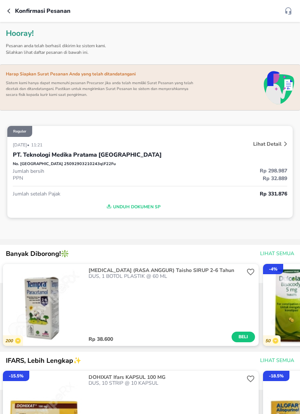
click at [121, 209] on div "Unduh Dokumen SP" at bounding box center [150, 205] width 275 height 15
click at [126, 207] on span "Unduh Dokumen SP" at bounding box center [133, 207] width 234 height 10
click at [126, 206] on div "Unduh Dokumen SP" at bounding box center [150, 205] width 275 height 15
click at [138, 202] on span "Unduh Dokumen SP" at bounding box center [133, 207] width 234 height 10
click at [136, 201] on div "Unduh Dokumen SP" at bounding box center [150, 205] width 275 height 15
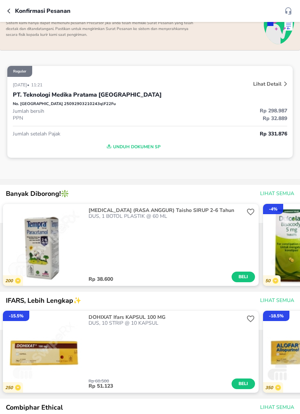
scroll to position [60, 0]
